Goal: Transaction & Acquisition: Obtain resource

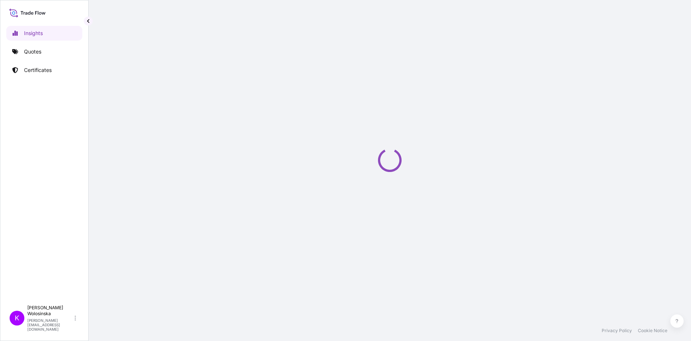
select select "2025"
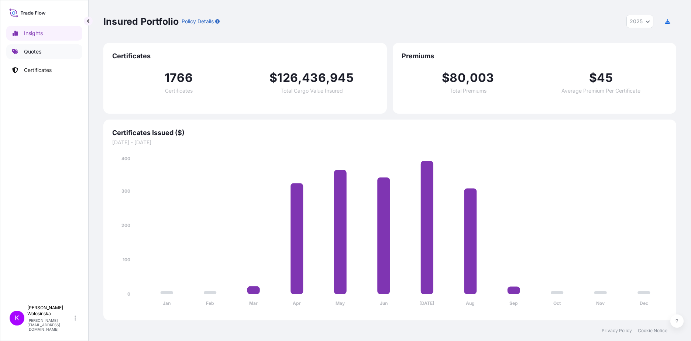
click at [32, 57] on link "Quotes" at bounding box center [44, 51] width 76 height 15
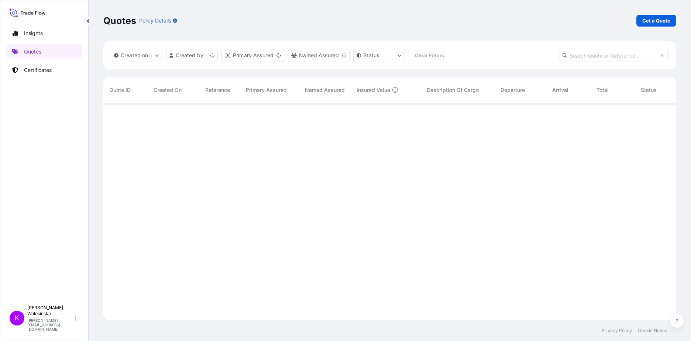
scroll to position [216, 567]
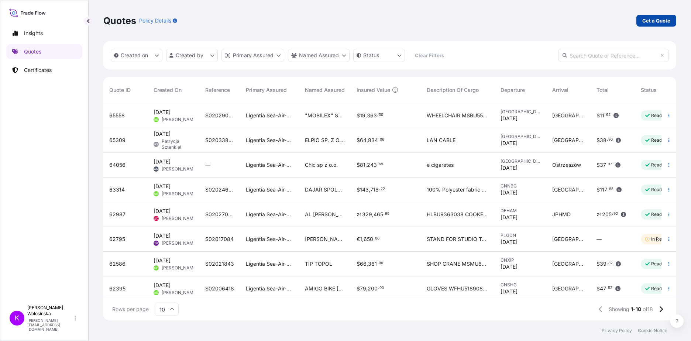
click at [652, 20] on p "Get a Quote" at bounding box center [656, 20] width 28 height 7
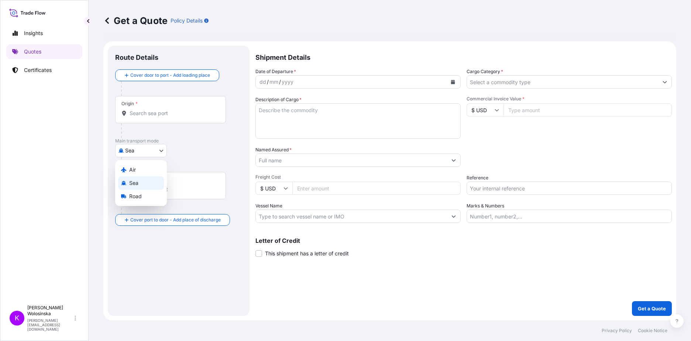
click at [144, 150] on body "Insights Quotes Certificates K [PERSON_NAME] [PERSON_NAME][EMAIL_ADDRESS][DOMAI…" at bounding box center [345, 170] width 691 height 341
click at [132, 196] on span "Road" at bounding box center [135, 196] width 13 height 7
select select "Road"
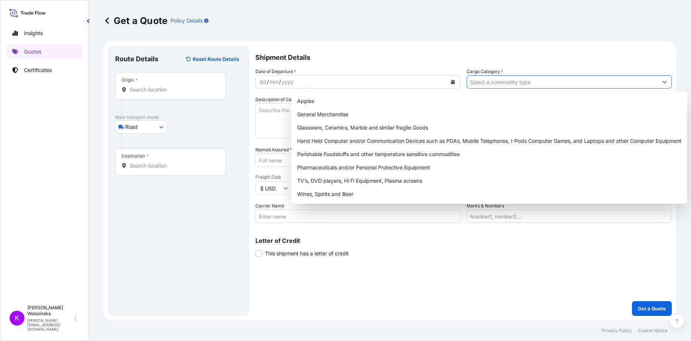
click at [520, 84] on input "Cargo Category *" at bounding box center [562, 81] width 191 height 13
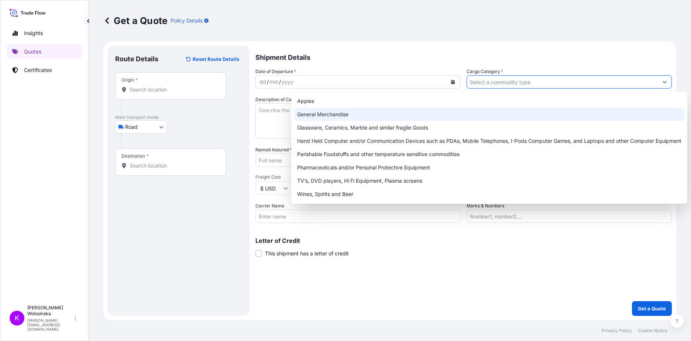
click at [503, 110] on div "General Merchandise" at bounding box center [489, 114] width 390 height 13
type input "General Merchandise"
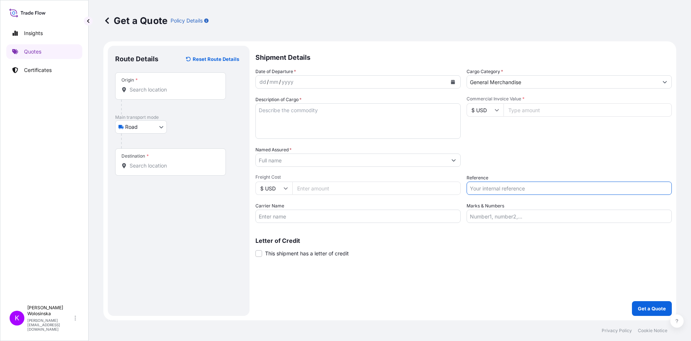
click at [507, 192] on input "Reference" at bounding box center [568, 188] width 205 height 13
paste input "GAX2509000057"
type input "GAX2509000057"
click at [453, 82] on icon "Calendar" at bounding box center [453, 82] width 4 height 4
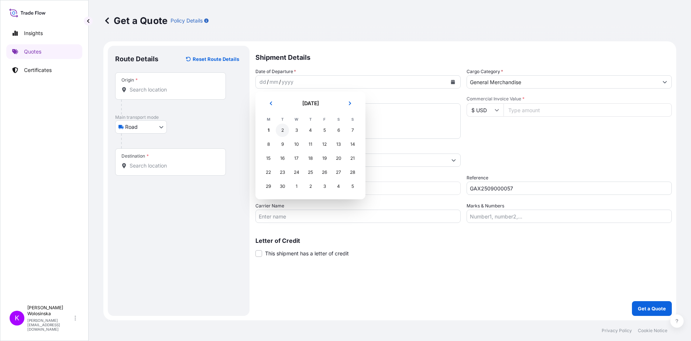
click at [283, 130] on div "2" at bounding box center [282, 130] width 13 height 13
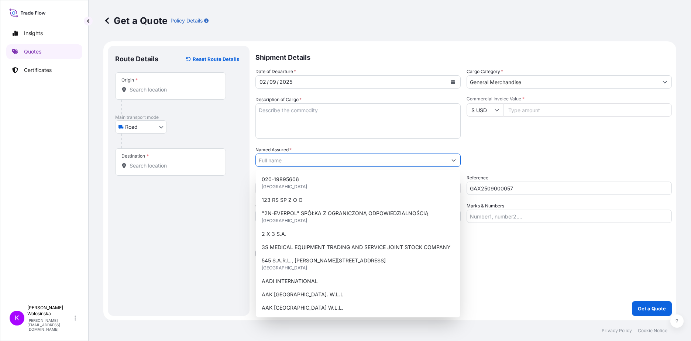
click at [335, 158] on input "Named Assured *" at bounding box center [351, 160] width 191 height 13
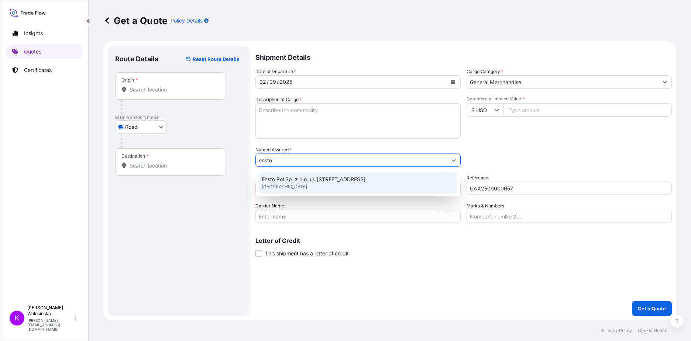
click at [337, 178] on span "Ensto Pol Sp. z o.o.,ul. [STREET_ADDRESS]" at bounding box center [314, 179] width 104 height 7
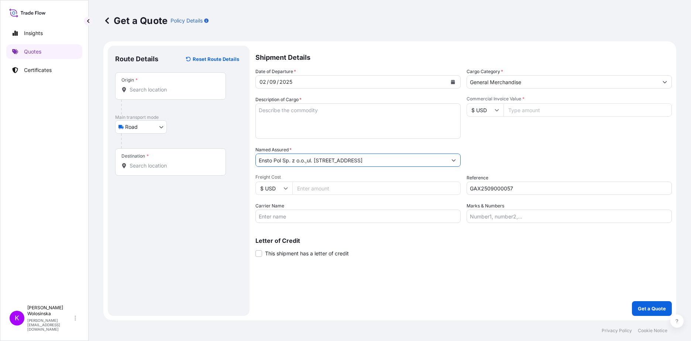
type input "Ensto Pol Sp. z o.o.,ul. [STREET_ADDRESS]"
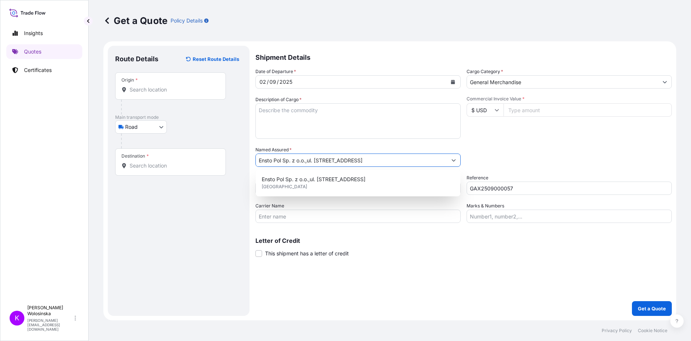
click at [286, 123] on textarea "Description of Cargo *" at bounding box center [357, 120] width 205 height 35
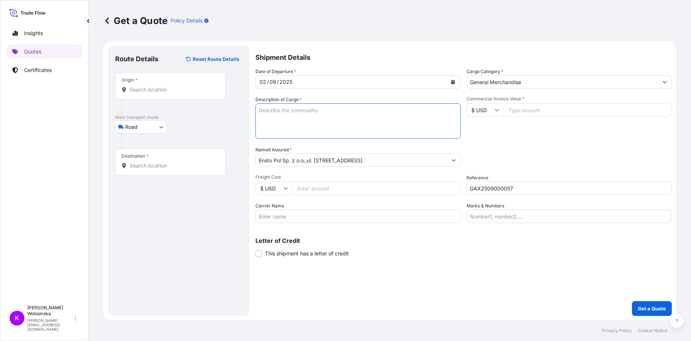
paste textarea "PB50A-3P-200ADV symmetrical transformer"
type textarea "PB50A-3P-200ADV symmetrical transformer"
click at [480, 108] on input "$ USD" at bounding box center [484, 109] width 37 height 13
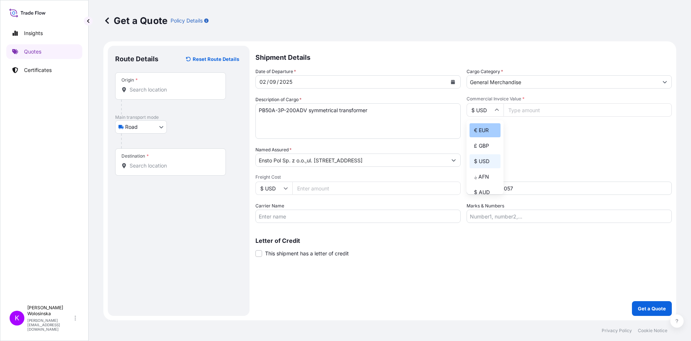
click at [486, 132] on div "€ EUR" at bounding box center [484, 130] width 31 height 14
type input "€ EUR"
click at [539, 107] on input "Commercial Invoice Value *" at bounding box center [587, 109] width 168 height 13
type input "125000"
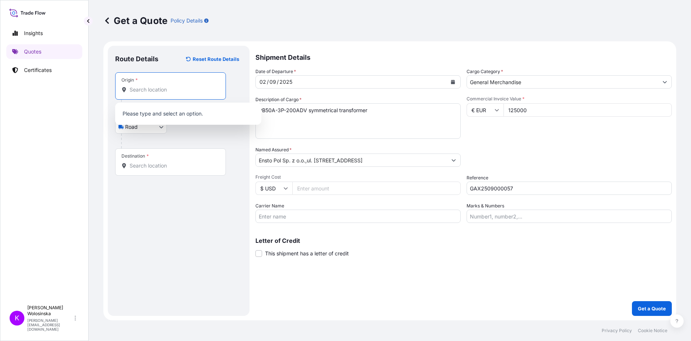
click at [133, 92] on input "Origin *" at bounding box center [173, 89] width 87 height 7
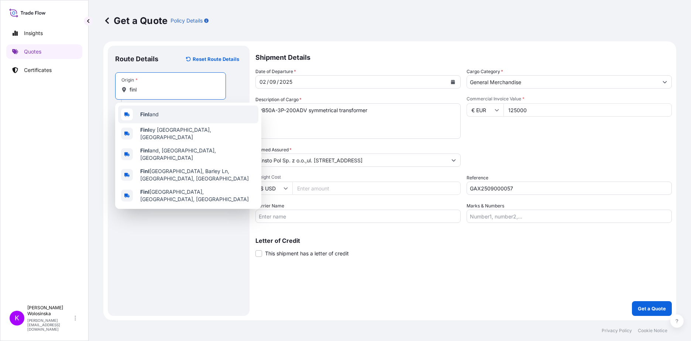
click at [145, 113] on b "Finl" at bounding box center [144, 114] width 9 height 6
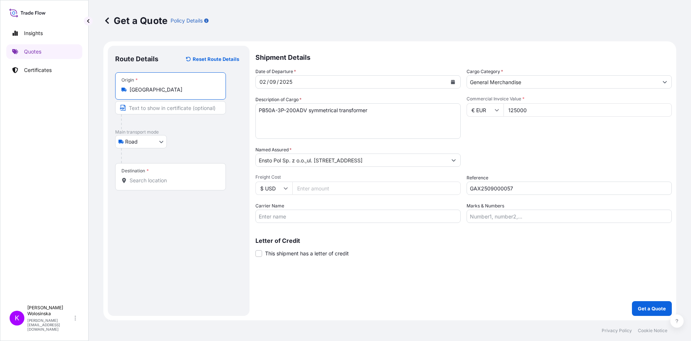
type input "[GEOGRAPHIC_DATA]"
click at [148, 178] on input "Destination *" at bounding box center [173, 180] width 87 height 7
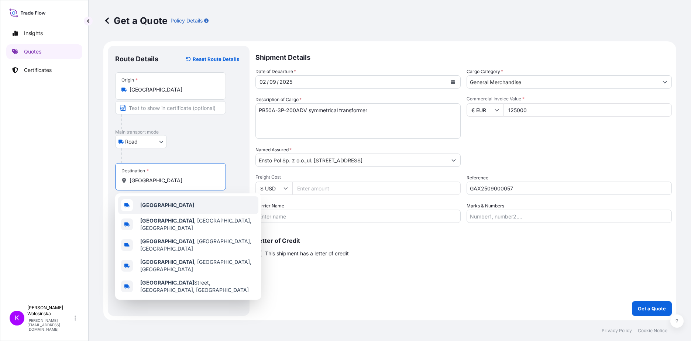
click at [157, 210] on div "[GEOGRAPHIC_DATA]" at bounding box center [188, 205] width 140 height 18
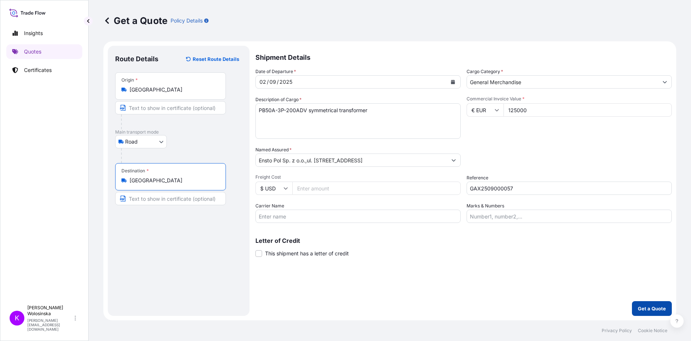
type input "[GEOGRAPHIC_DATA]"
click at [653, 311] on p "Get a Quote" at bounding box center [652, 308] width 28 height 7
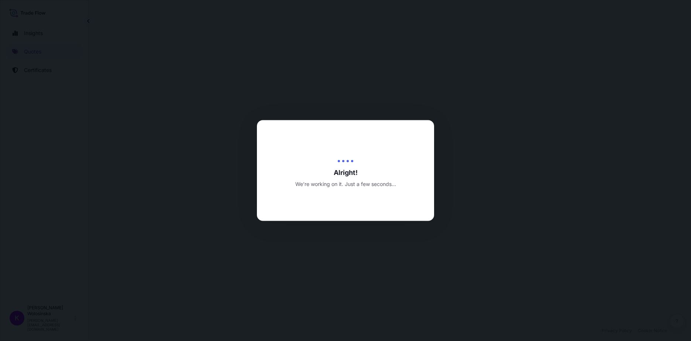
select select "Road"
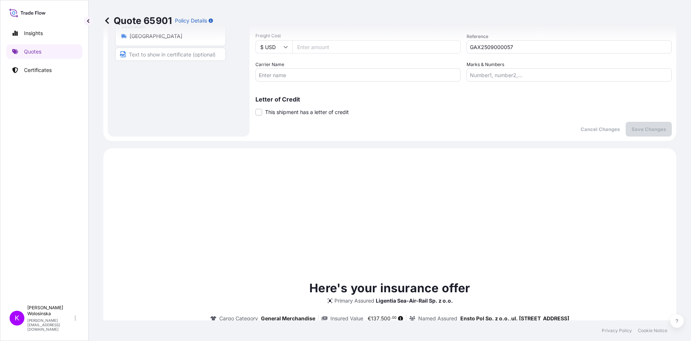
scroll to position [253, 0]
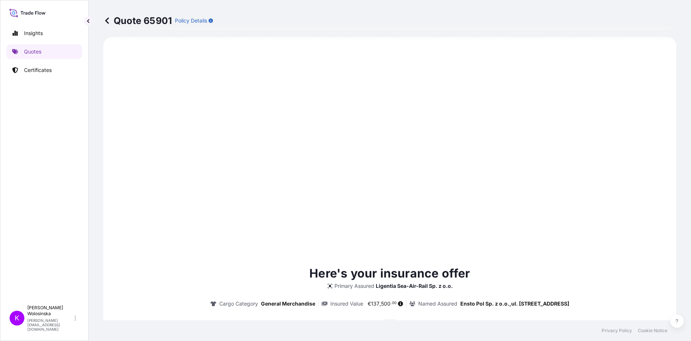
type input "[DATE]"
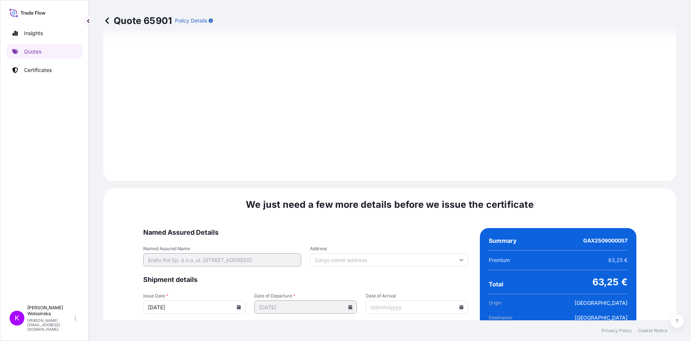
scroll to position [770, 0]
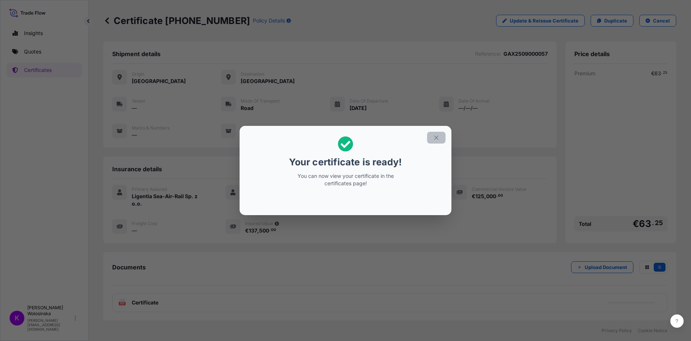
click at [435, 138] on icon "button" at bounding box center [436, 137] width 7 height 7
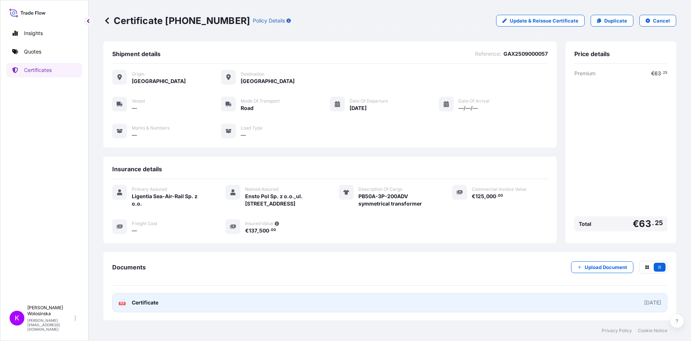
click at [206, 312] on link "PDF Certificate [DATE]" at bounding box center [389, 302] width 555 height 19
